Goal: Find specific page/section: Find specific page/section

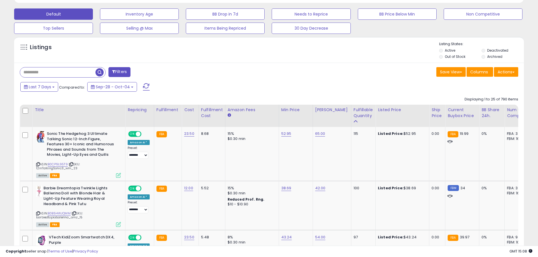
scroll to position [116, 296]
click at [58, 165] on link "B0CP9L95T9" at bounding box center [58, 164] width 20 height 5
click at [59, 214] on link "B0B5HWJQMM" at bounding box center [59, 213] width 23 height 5
click at [65, 75] on input "text" at bounding box center [57, 72] width 75 height 10
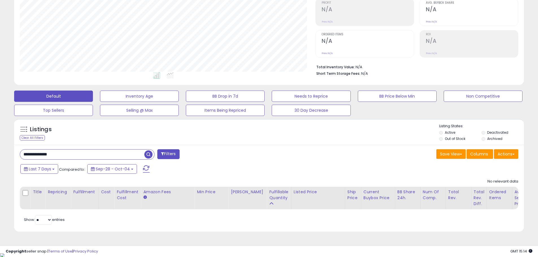
drag, startPoint x: 50, startPoint y: 154, endPoint x: 172, endPoint y: 121, distance: 125.9
click at [172, 121] on div "Listings Clear All Filters" at bounding box center [269, 132] width 510 height 26
click at [54, 155] on input "**********" at bounding box center [82, 155] width 124 height 10
drag, startPoint x: 78, startPoint y: 154, endPoint x: 18, endPoint y: 154, distance: 60.7
click at [18, 154] on div "**********" at bounding box center [142, 154] width 253 height 11
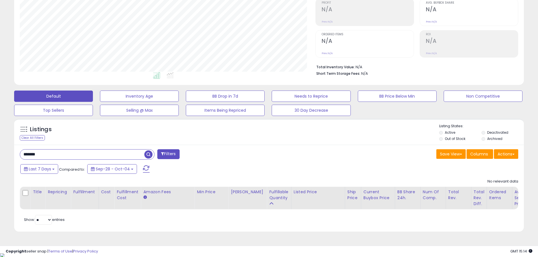
type input "*******"
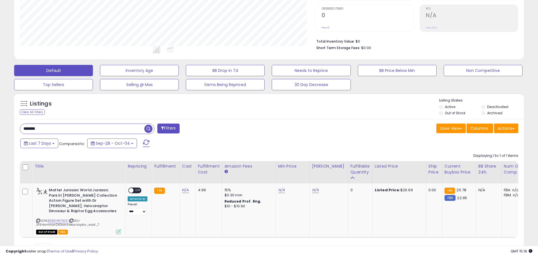
scroll to position [0, 0]
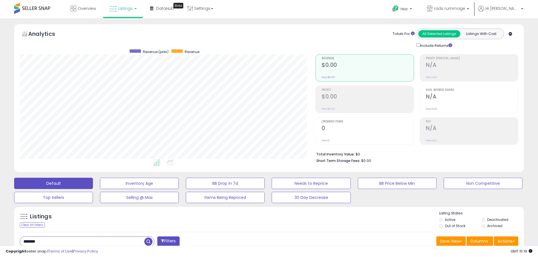
click at [136, 7] on link "Listings" at bounding box center [123, 8] width 36 height 17
click at [123, 52] on icon at bounding box center [128, 49] width 30 height 8
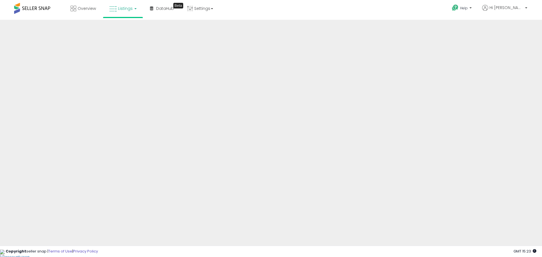
click at [125, 12] on link "Listings" at bounding box center [123, 8] width 36 height 17
click at [127, 30] on icon at bounding box center [127, 27] width 25 height 7
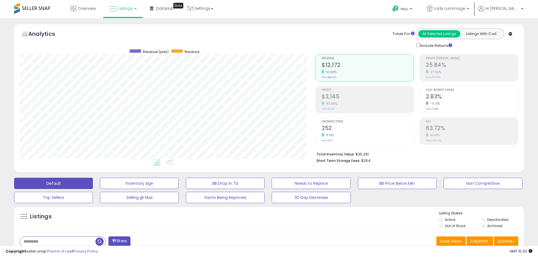
scroll to position [116, 296]
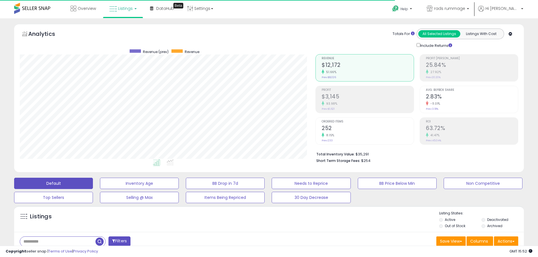
click at [134, 10] on link "Listings" at bounding box center [123, 8] width 36 height 17
click at [124, 48] on icon at bounding box center [128, 49] width 30 height 8
